Goal: Entertainment & Leisure: Consume media (video, audio)

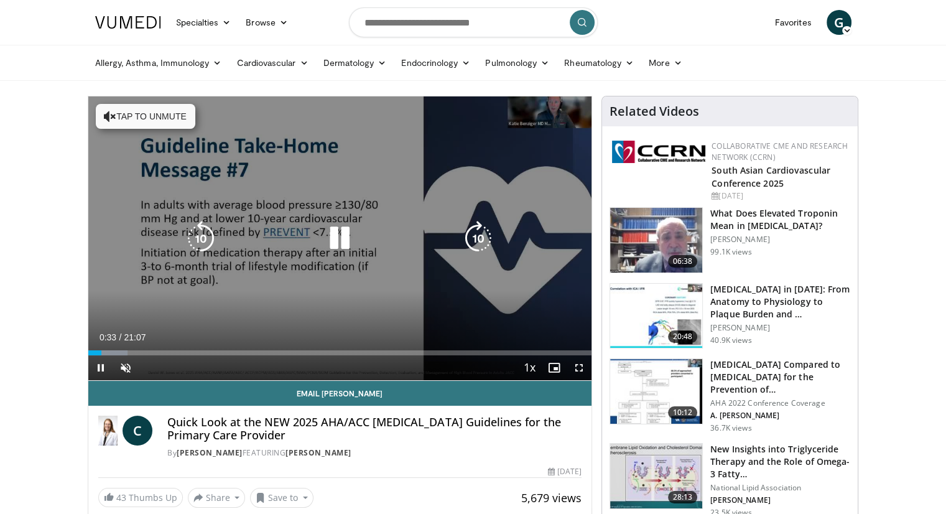
click at [113, 116] on icon "Video Player" at bounding box center [110, 116] width 12 height 12
drag, startPoint x: 100, startPoint y: 355, endPoint x: 88, endPoint y: 354, distance: 11.9
click at [88, 355] on div "Current Time 0:35 / Duration 21:07 Pause Skip Backward Skip Forward Mute Loaded…" at bounding box center [340, 367] width 504 height 25
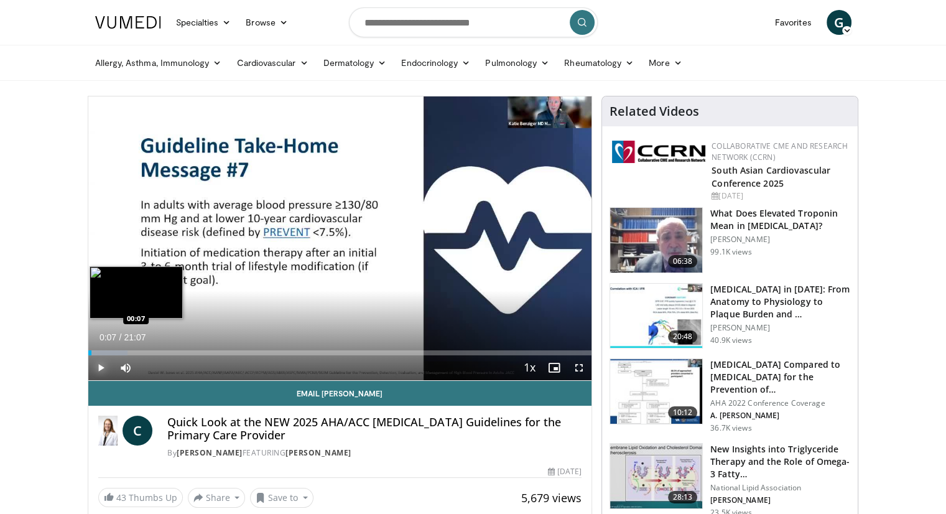
click at [91, 354] on div "Loaded : 7.82% 00:36 00:07" at bounding box center [340, 352] width 504 height 5
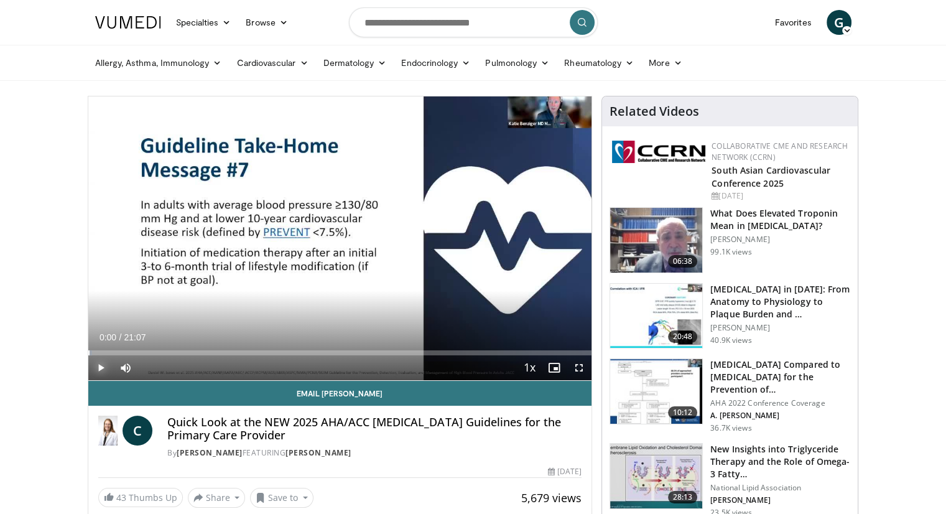
click at [88, 352] on div "**********" at bounding box center [340, 307] width 505 height 422
click at [101, 369] on span "Video Player" at bounding box center [100, 367] width 25 height 25
